Goal: Transaction & Acquisition: Purchase product/service

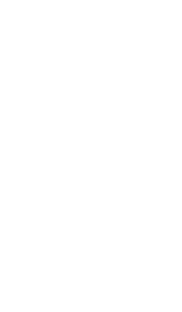
click at [41, 75] on html at bounding box center [91, 156] width 182 height 312
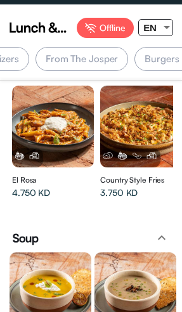
scroll to position [0, 254]
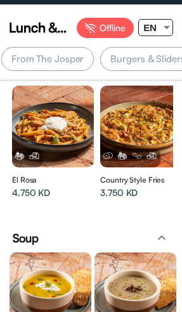
click at [118, 63] on div "Burgers & Sliders" at bounding box center [147, 59] width 95 height 24
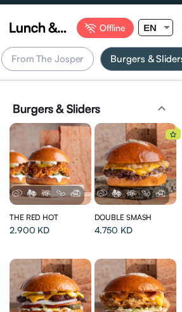
scroll to position [0, 348]
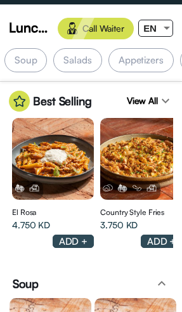
click at [58, 197] on div at bounding box center [53, 159] width 82 height 82
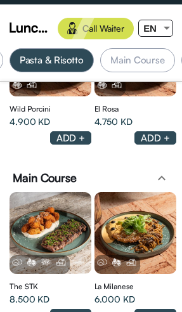
click at [116, 48] on div "Main Course" at bounding box center [137, 60] width 75 height 24
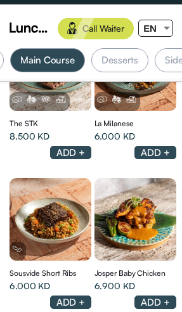
click at [118, 185] on div at bounding box center [136, 219] width 82 height 82
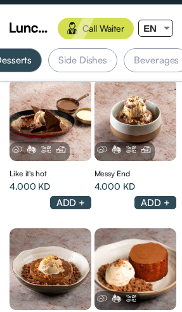
click at [134, 59] on div "Beverages" at bounding box center [156, 60] width 65 height 24
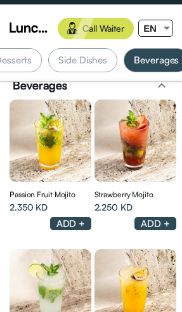
click at [53, 217] on div "ADD +" at bounding box center [71, 223] width 42 height 13
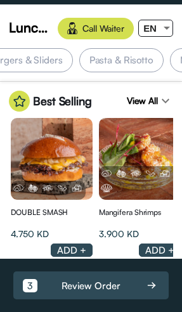
click at [126, 55] on div "Pasta & Risotto" at bounding box center [121, 60] width 85 height 24
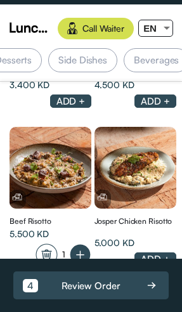
click at [155, 60] on div "Beverages" at bounding box center [156, 60] width 65 height 24
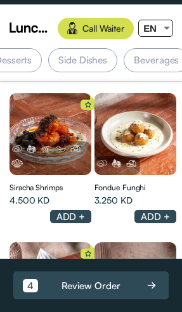
click at [150, 58] on div "Beverages" at bounding box center [156, 60] width 65 height 24
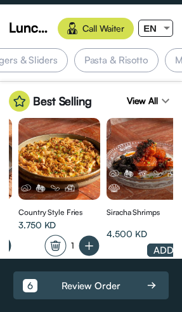
click at [123, 60] on div "Pasta & Risotto" at bounding box center [116, 60] width 85 height 24
